Goal: Task Accomplishment & Management: Use online tool/utility

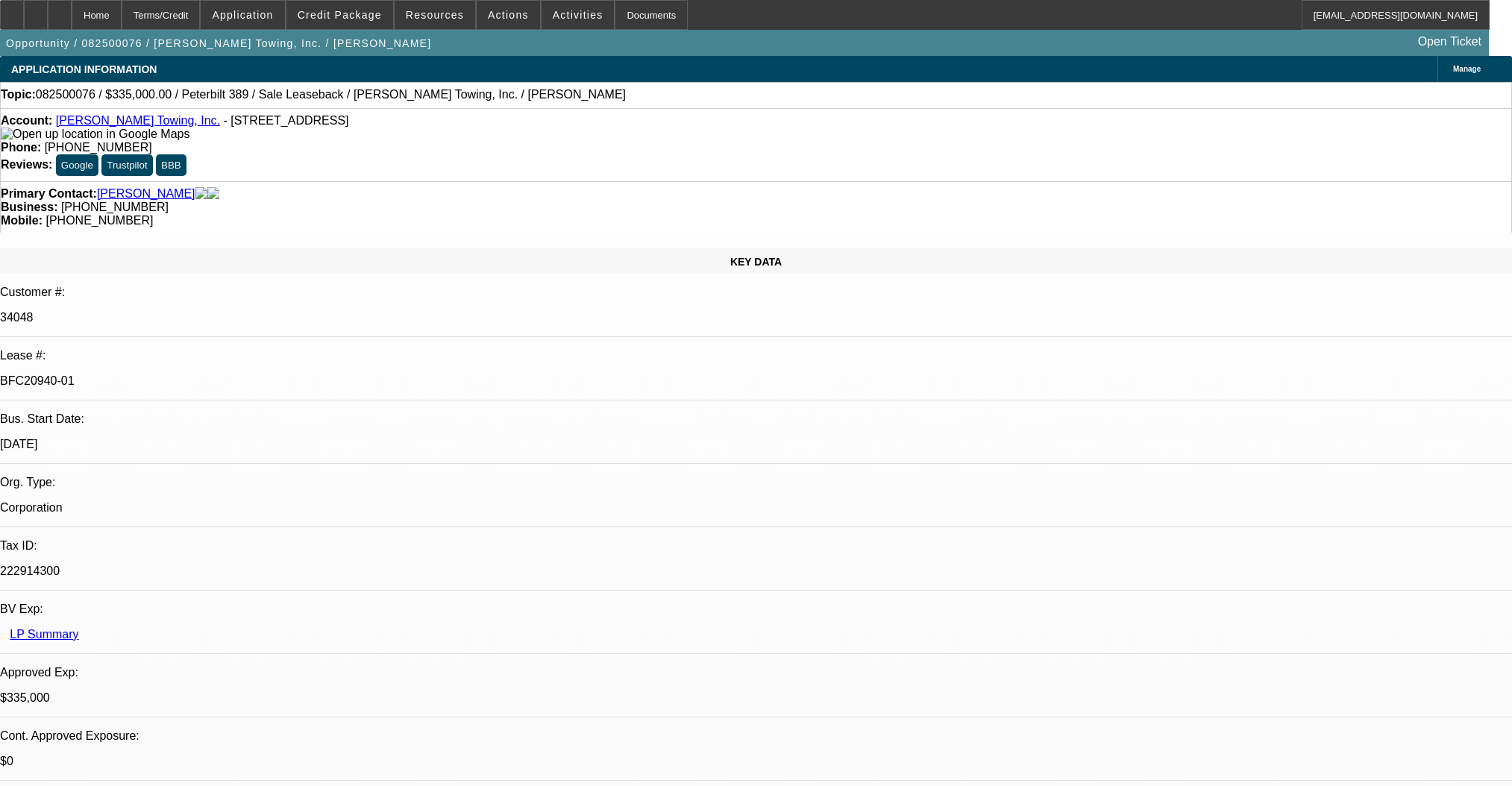
select select "0"
select select "2"
select select "0"
select select "6"
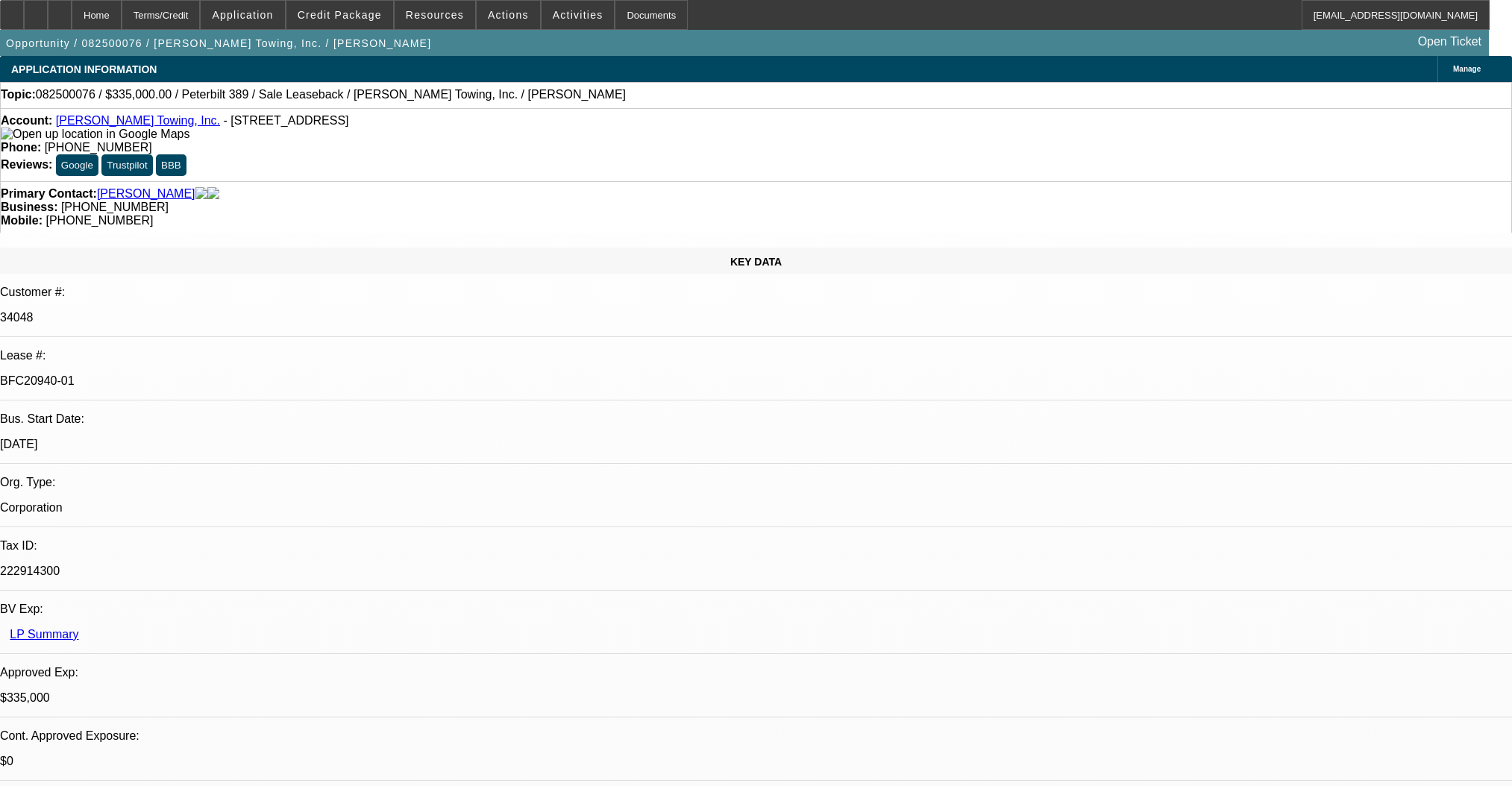
select select "0"
select select "2"
select select "0"
select select "6"
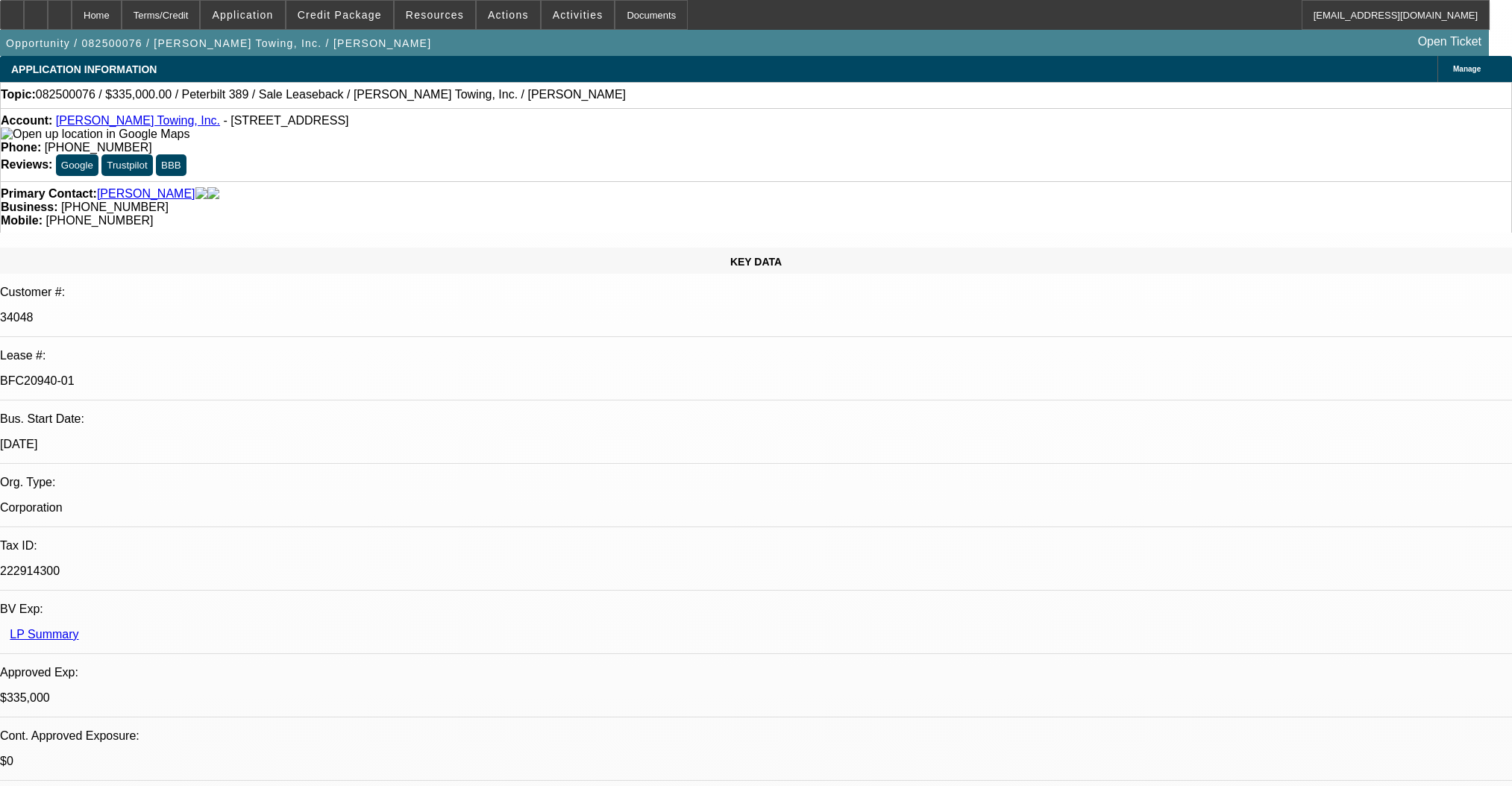
select select "0"
select select "2"
select select "0"
select select "6"
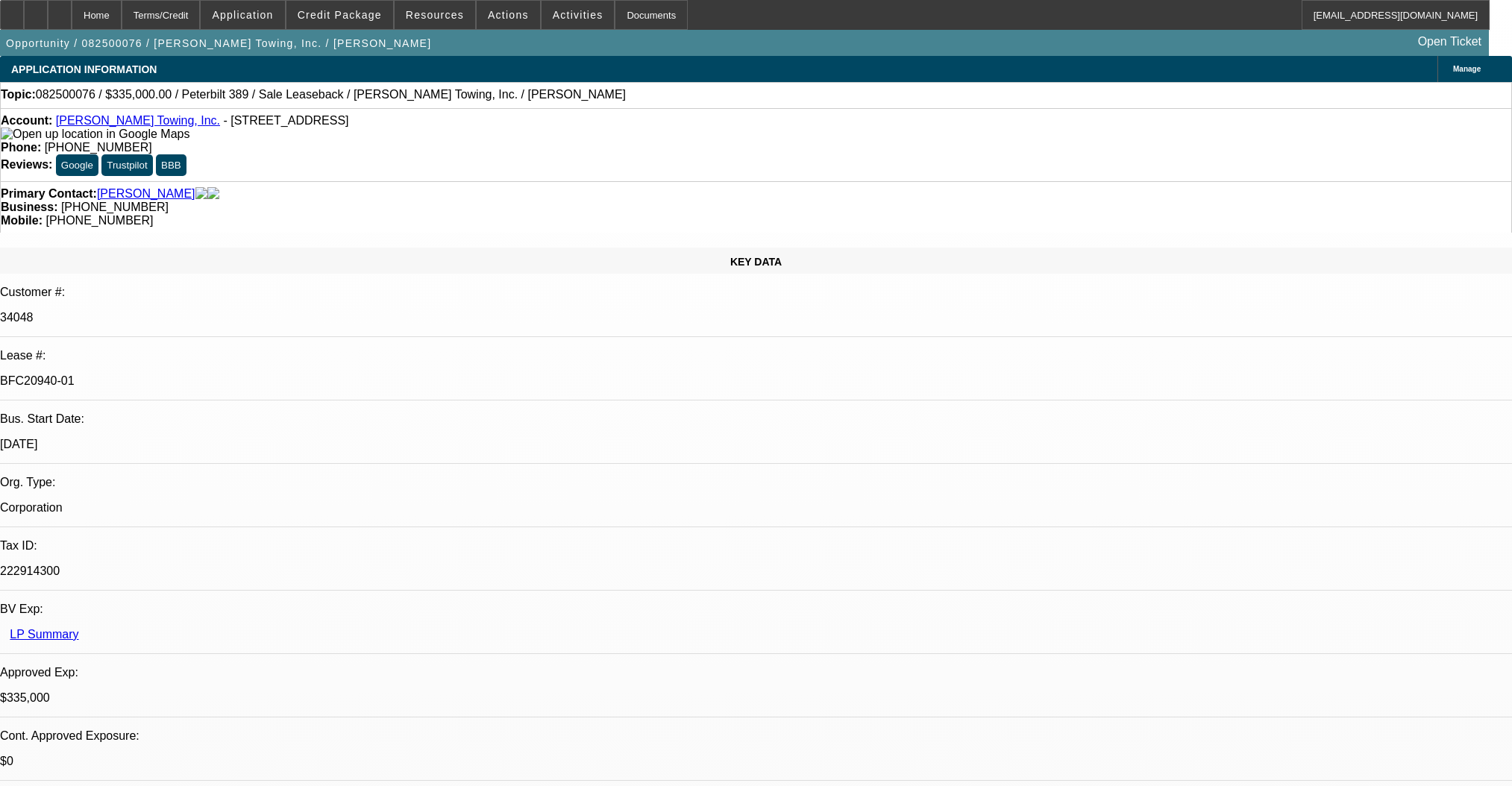
select select "0"
select select "2"
select select "0"
select select "6"
click at [72, 25] on div at bounding box center [60, 15] width 24 height 30
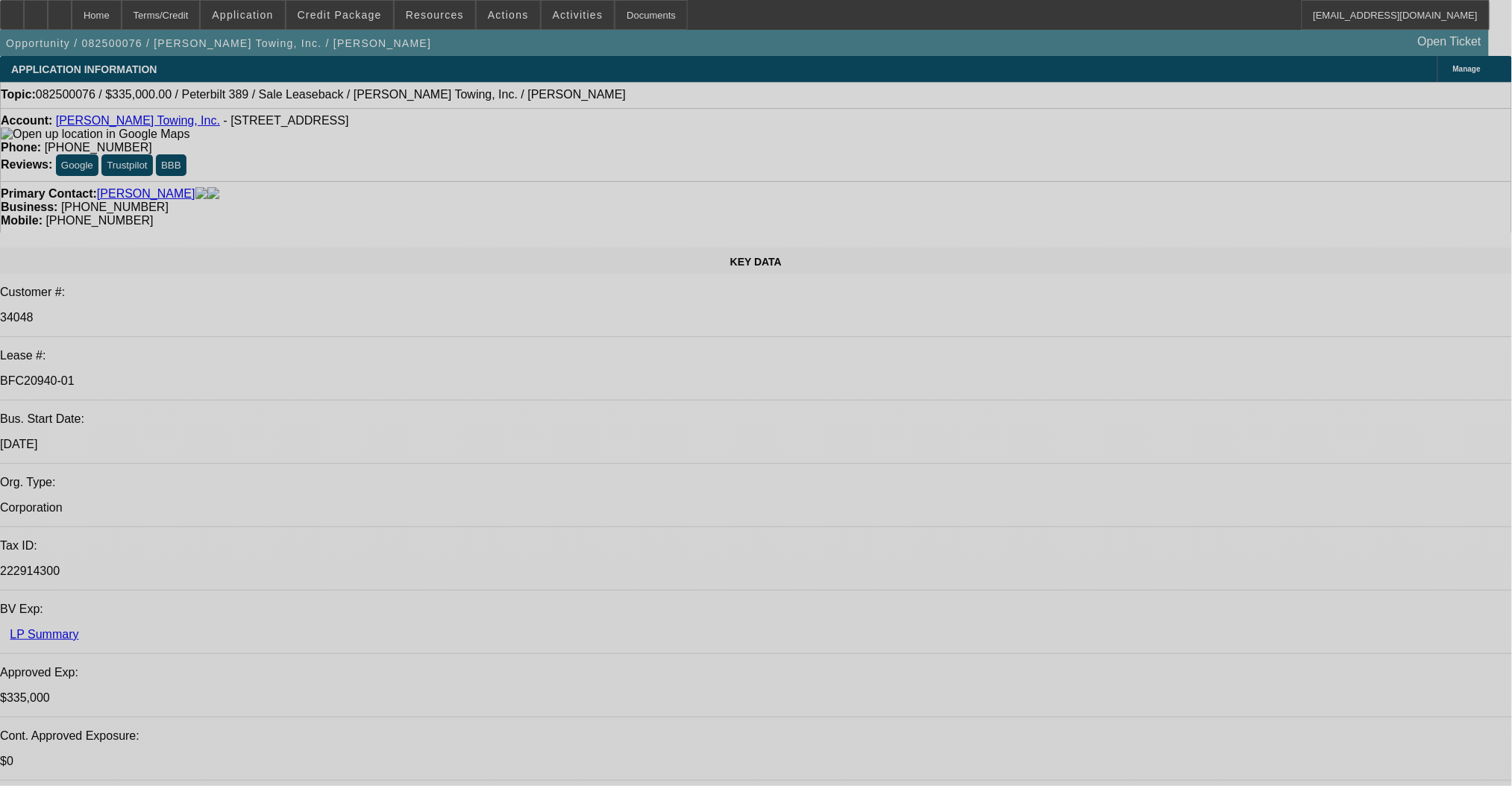
select select "0"
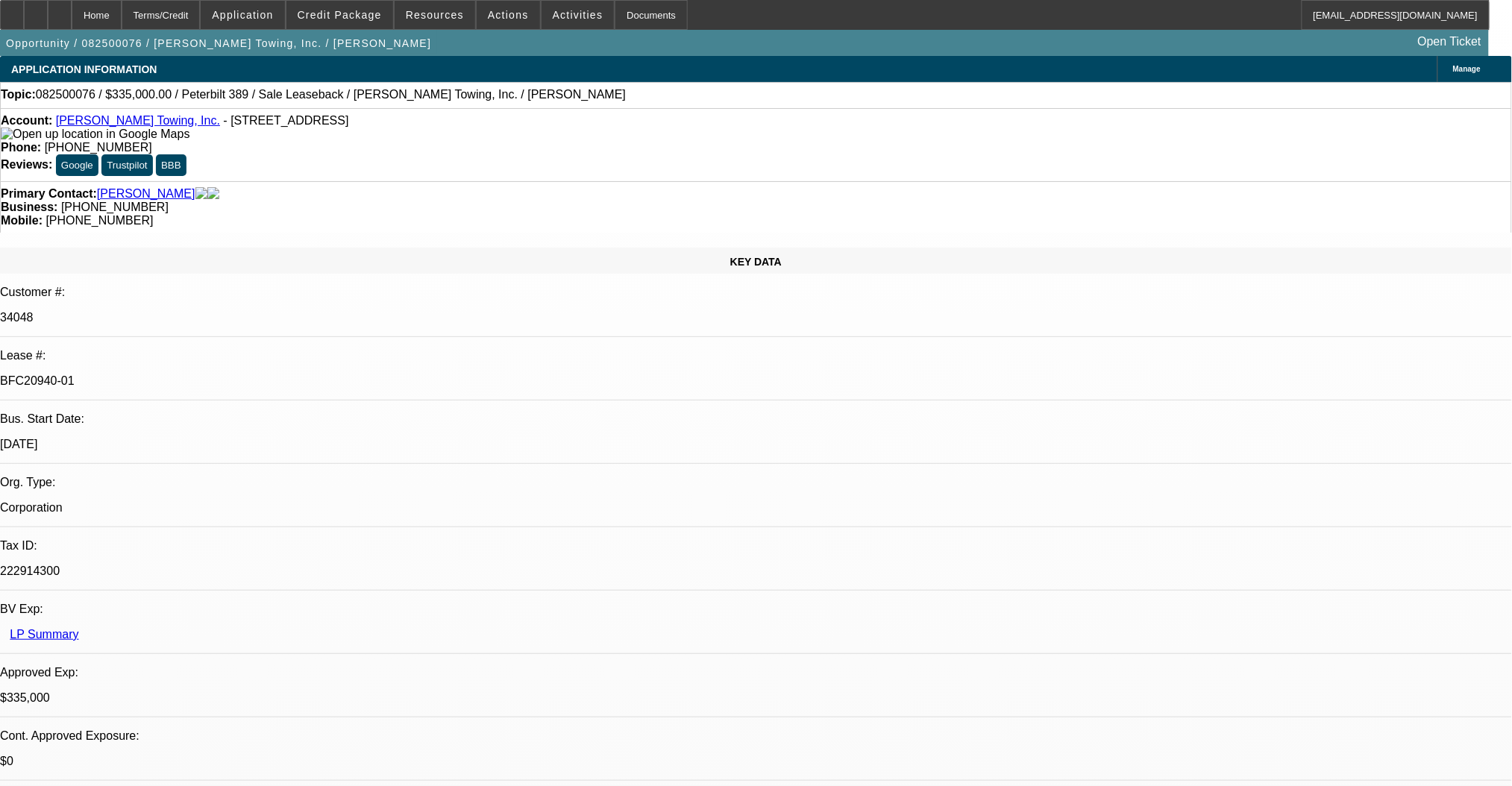
select select "0"
select select "2"
select select "0"
select select "6"
select select "0"
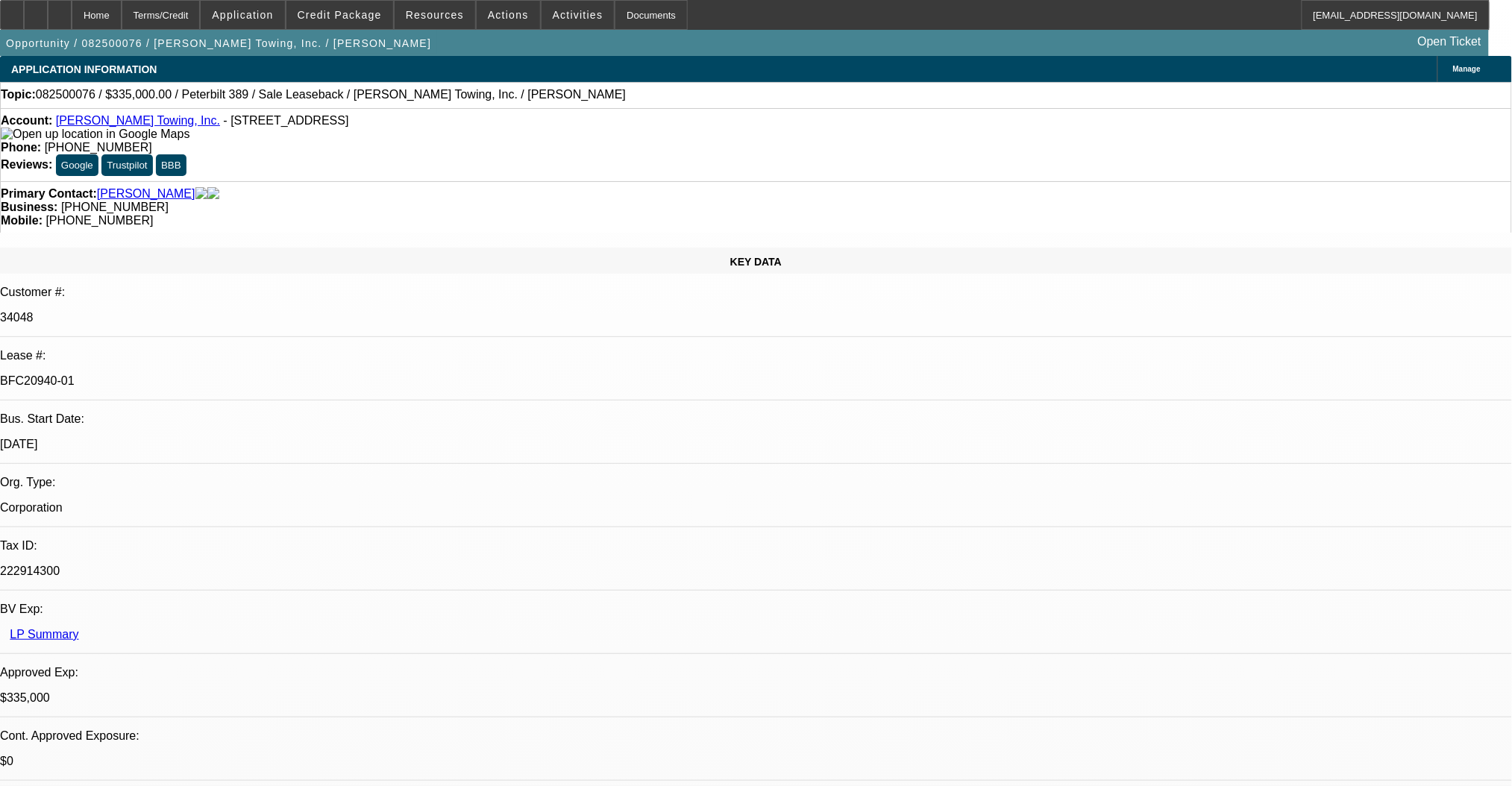
select select "2"
select select "0"
select select "6"
select select "0"
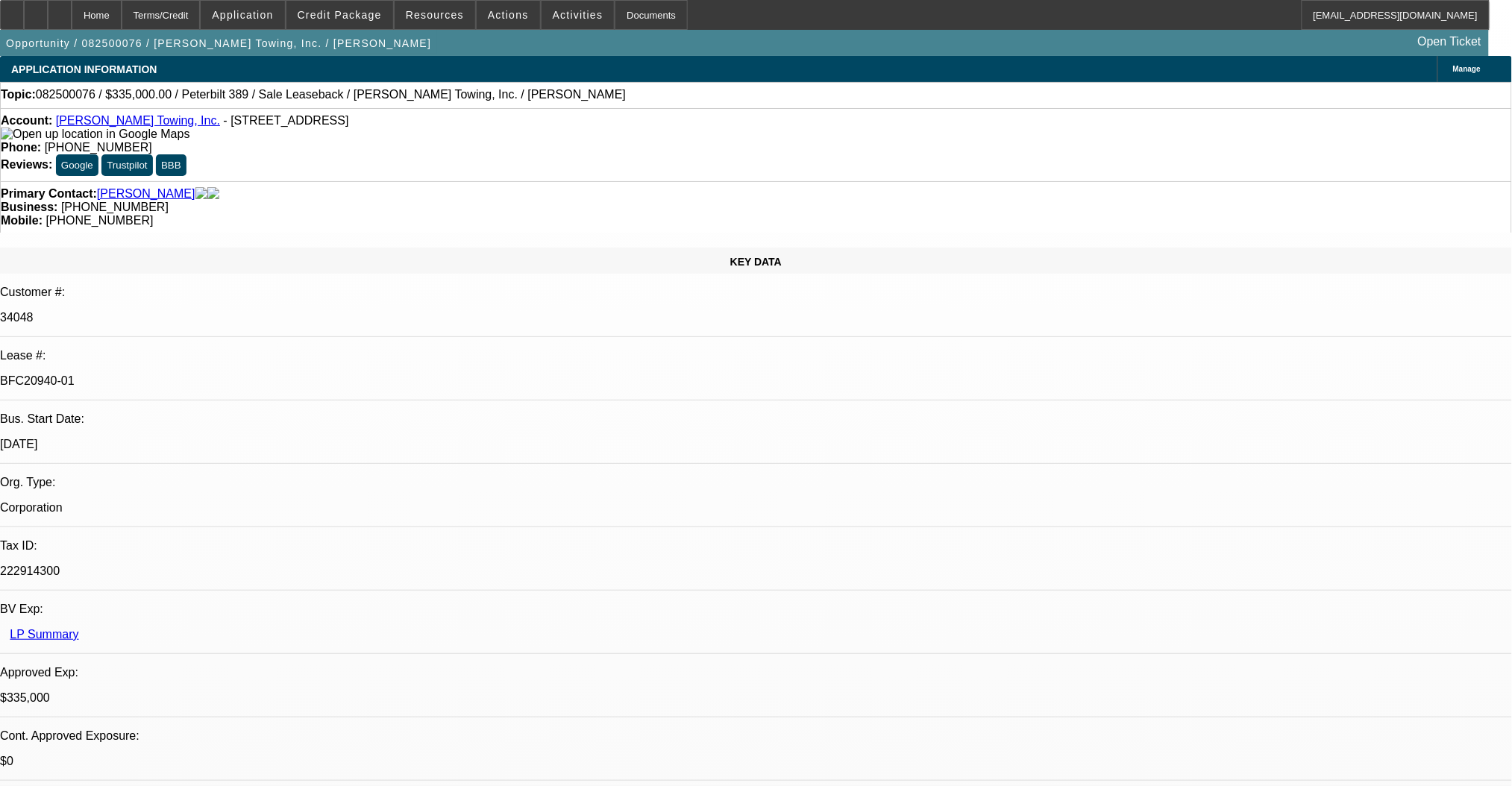
select select "2"
select select "0"
select select "6"
select select "0"
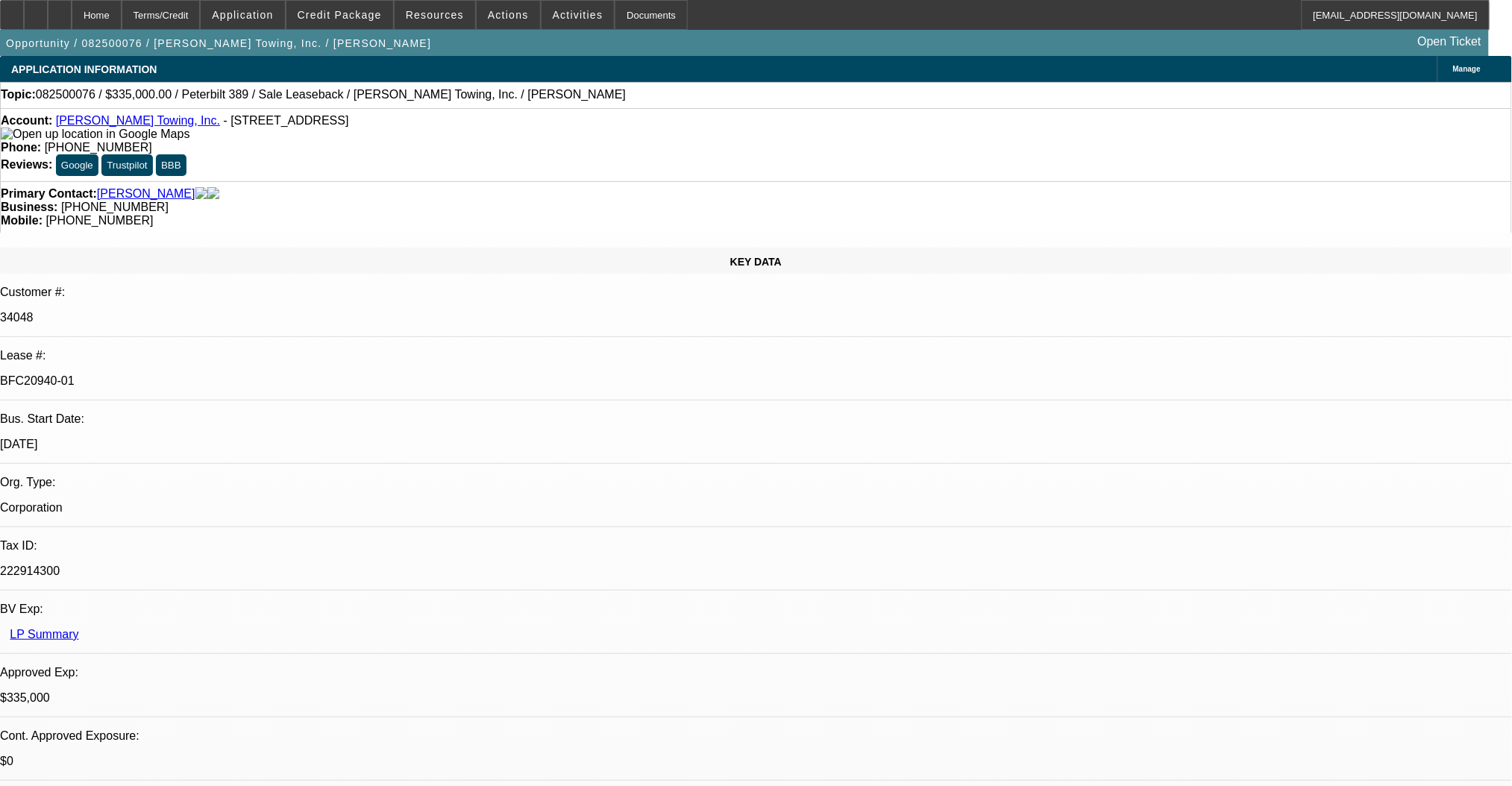
select select "2"
select select "0"
select select "6"
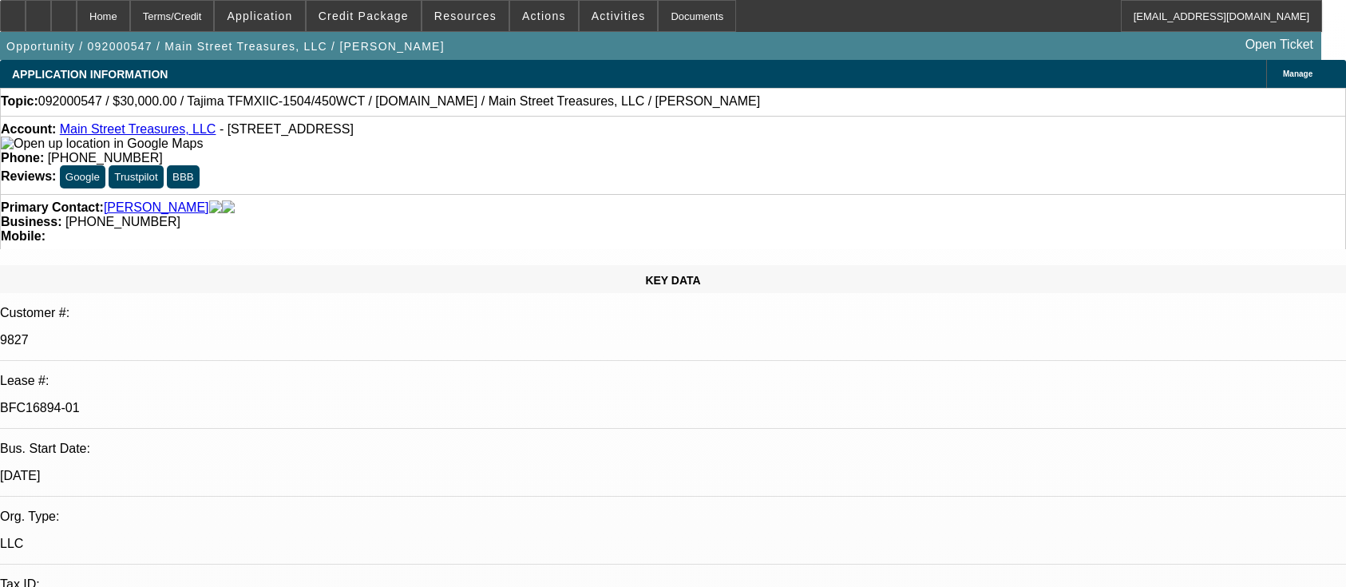
select select "0"
select select "2"
select select "0.1"
select select "4"
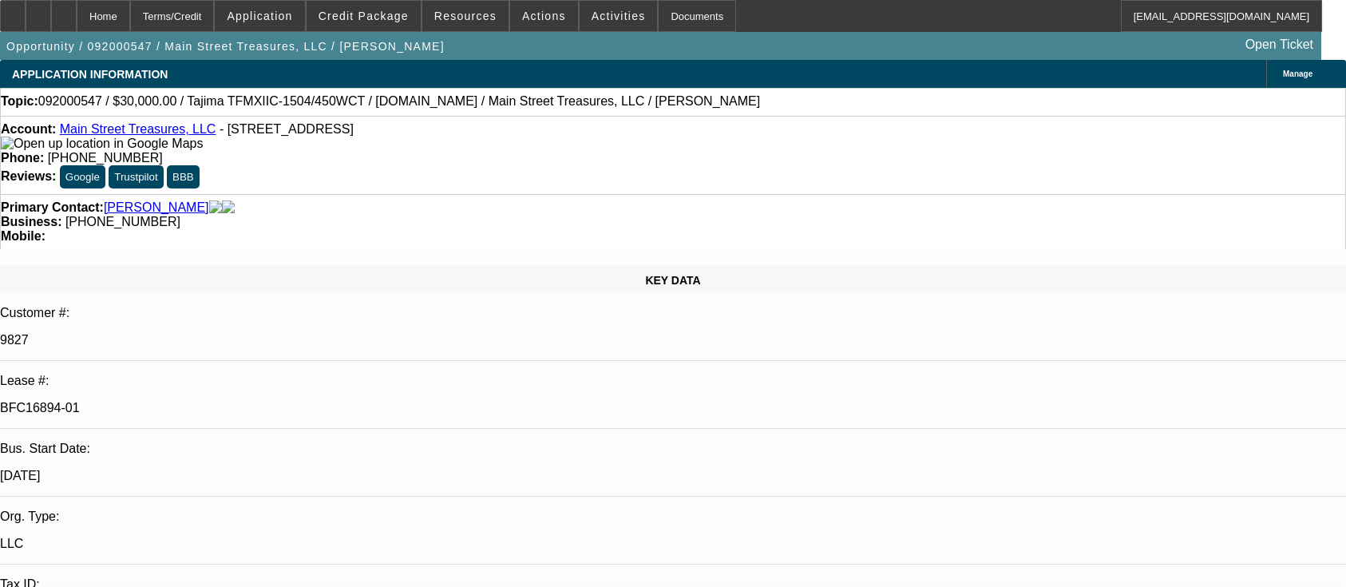
select select "0"
select select "2"
select select "0.1"
select select "4"
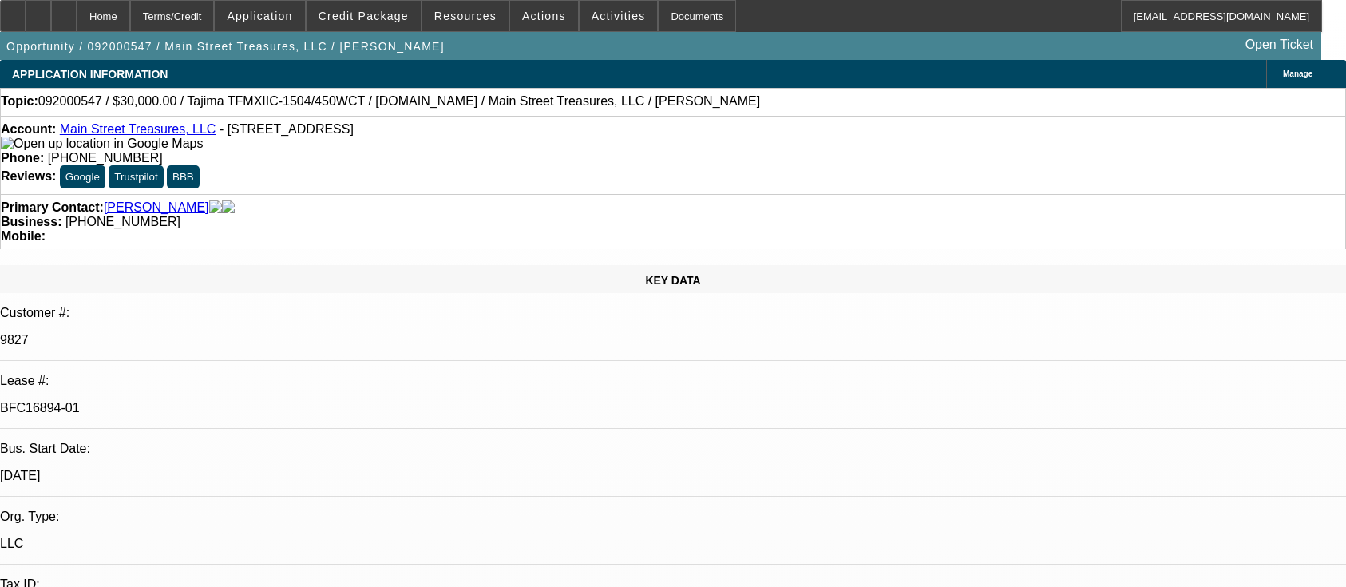
select select "0"
select select "2"
select select "0"
select select "6"
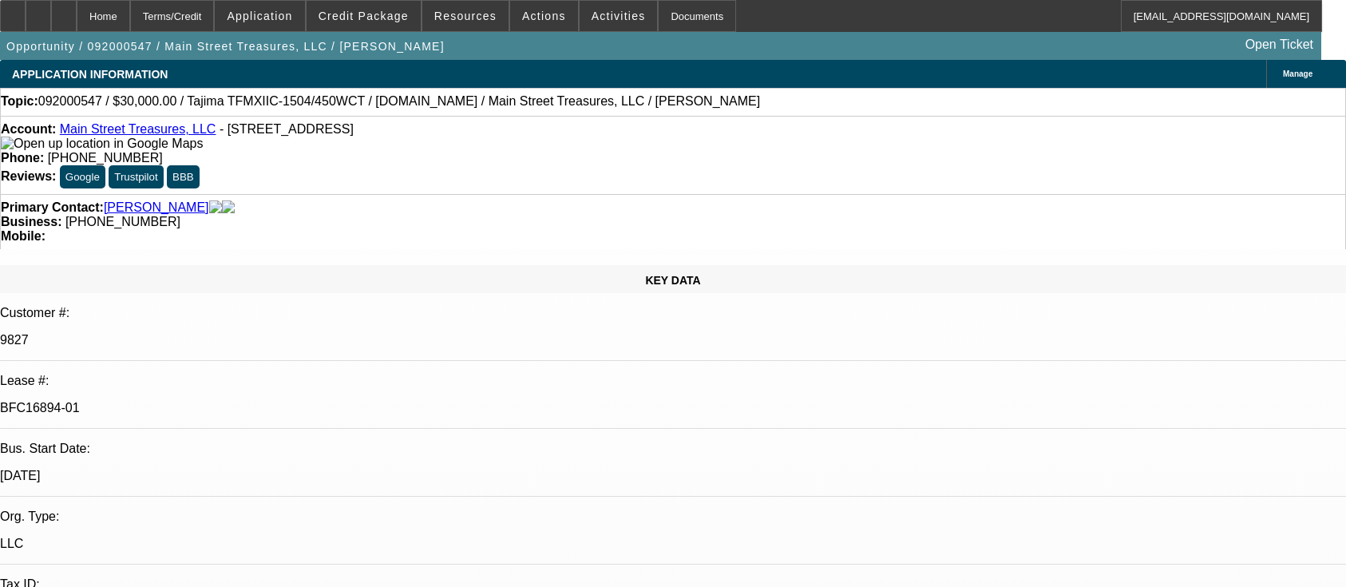
select select "0"
select select "2"
select select "0.1"
select select "4"
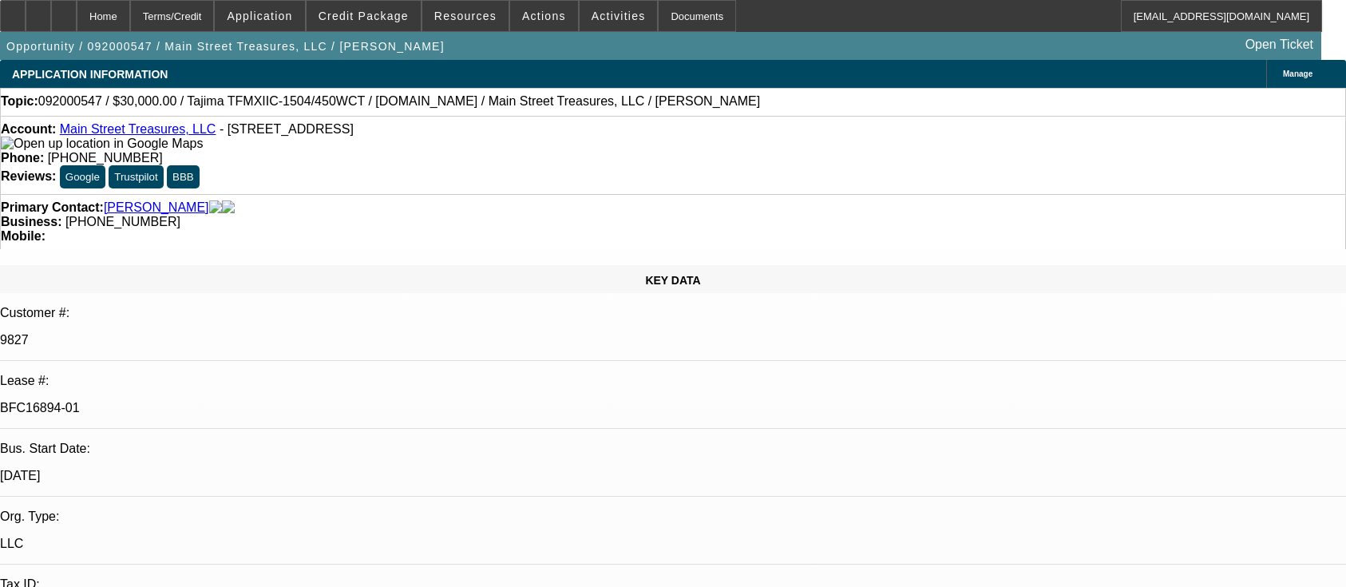
scroll to position [2448, 0]
